Goal: Task Accomplishment & Management: Use online tool/utility

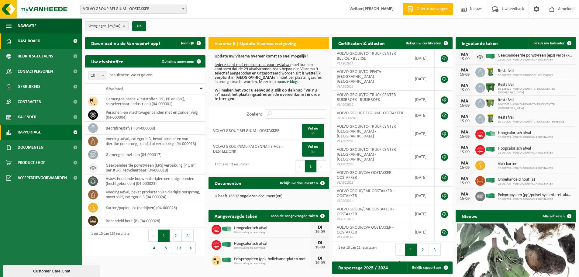
click at [28, 131] on span "Rapportage" at bounding box center [29, 132] width 23 height 15
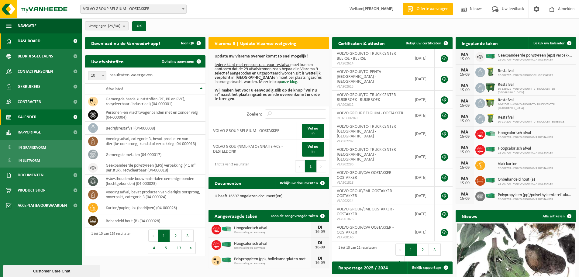
click at [24, 118] on span "Kalender" at bounding box center [27, 116] width 19 height 15
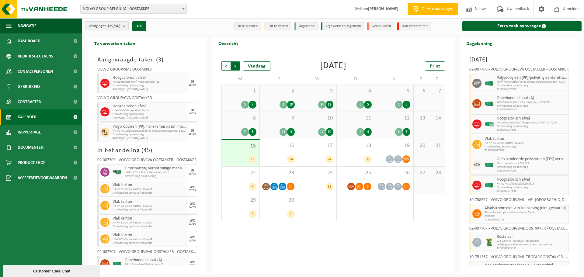
click at [225, 67] on span "Vorige" at bounding box center [225, 65] width 9 height 9
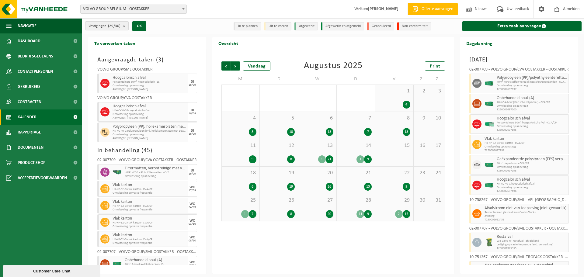
click at [225, 67] on span "Vorige" at bounding box center [225, 65] width 9 height 9
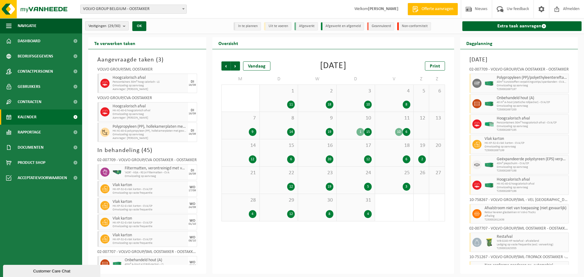
click at [124, 27] on b "submit" at bounding box center [125, 26] width 5 height 9
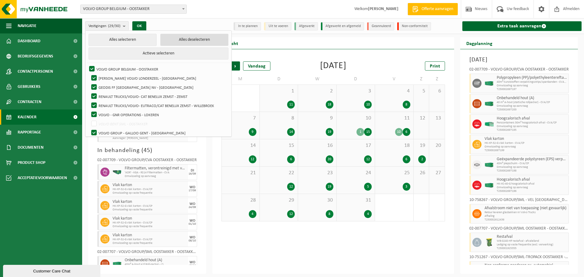
click at [186, 40] on button "Alles deselecteren" at bounding box center [194, 40] width 68 height 12
checkbox input "false"
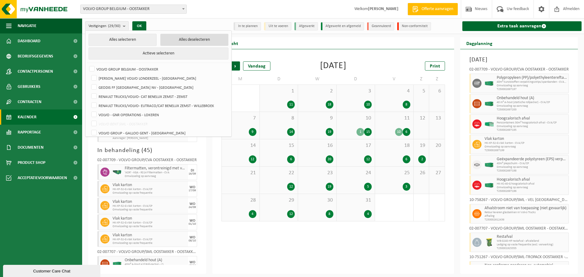
checkbox input "false"
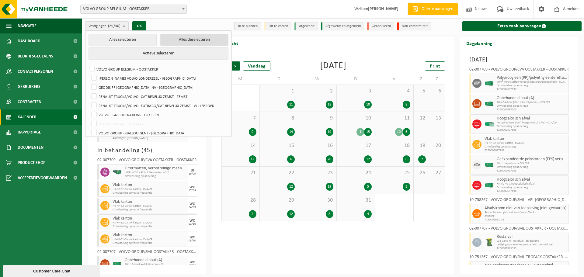
checkbox input "false"
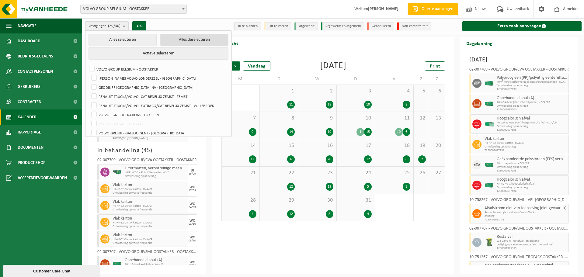
checkbox input "false"
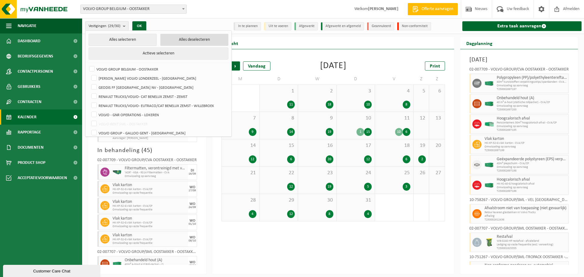
checkbox input "false"
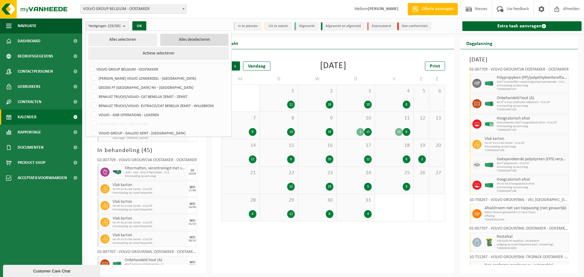
checkbox input "false"
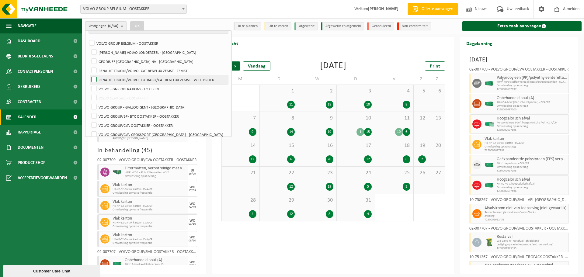
scroll to position [61, 0]
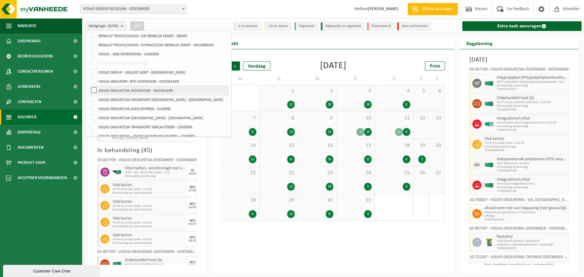
click at [145, 92] on label "VOLVO GROUP/CVA OOSTAKKER - OOSTAKKER" at bounding box center [159, 90] width 138 height 9
click at [89, 86] on input "VOLVO GROUP/CVA OOSTAKKER - OOSTAKKER" at bounding box center [89, 85] width 0 height 0
checkbox input "true"
click at [134, 79] on label "VOLVO GROUP/BP- BTX OOSTAKKER - OOSTAKKER" at bounding box center [159, 81] width 138 height 9
click at [89, 77] on input "VOLVO GROUP/BP- BTX OOSTAKKER - OOSTAKKER" at bounding box center [89, 76] width 0 height 0
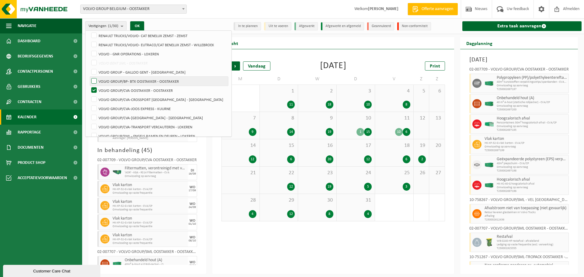
checkbox input "true"
click at [141, 26] on button "OK" at bounding box center [137, 26] width 14 height 10
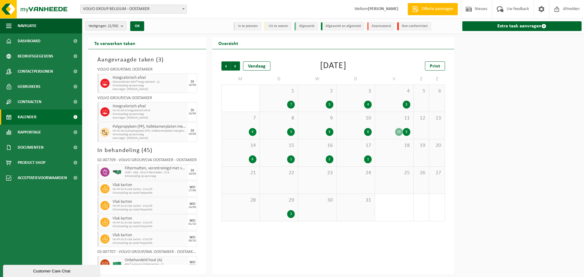
click at [396, 130] on div "10" at bounding box center [399, 132] width 8 height 8
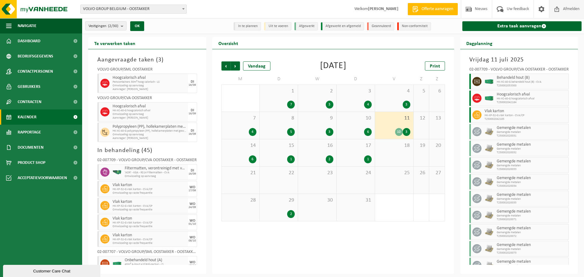
click at [560, 9] on span at bounding box center [556, 9] width 9 height 18
